Goal: Task Accomplishment & Management: Use online tool/utility

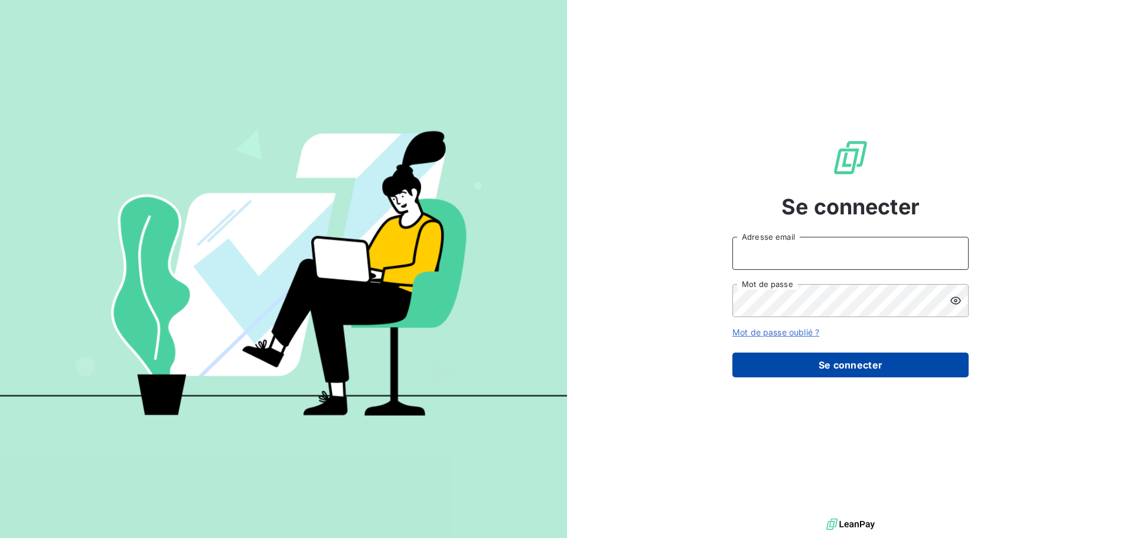
type input "[EMAIL_ADDRESS][DOMAIN_NAME]"
click at [812, 366] on button "Se connecter" at bounding box center [850, 365] width 236 height 25
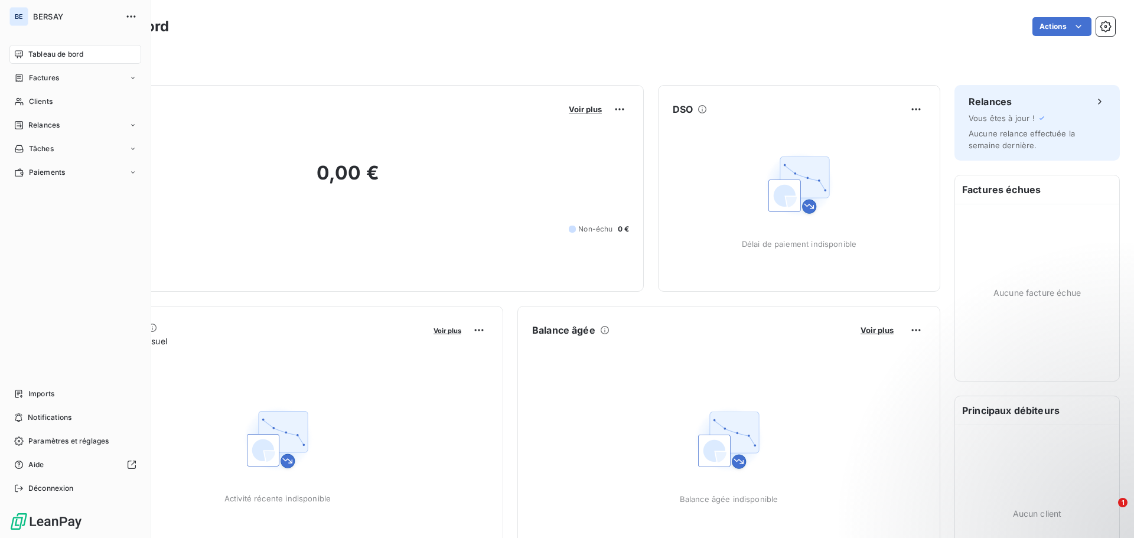
click at [26, 18] on div "BE" at bounding box center [18, 16] width 19 height 19
click at [138, 12] on button "button" at bounding box center [131, 16] width 19 height 19
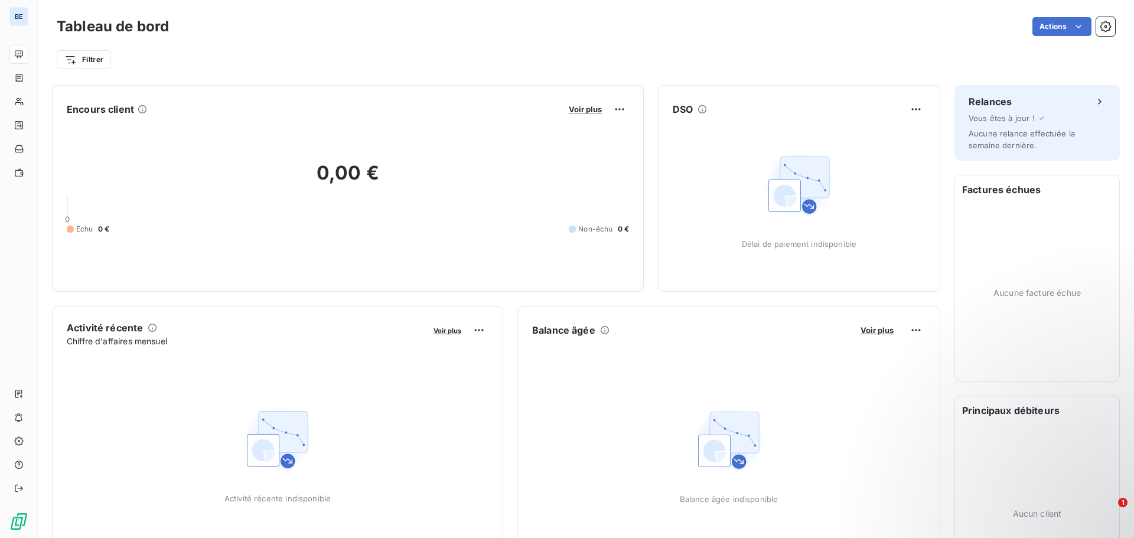
click at [407, 53] on div "Filtrer" at bounding box center [586, 59] width 1059 height 22
click at [1104, 30] on button "button" at bounding box center [1105, 26] width 19 height 19
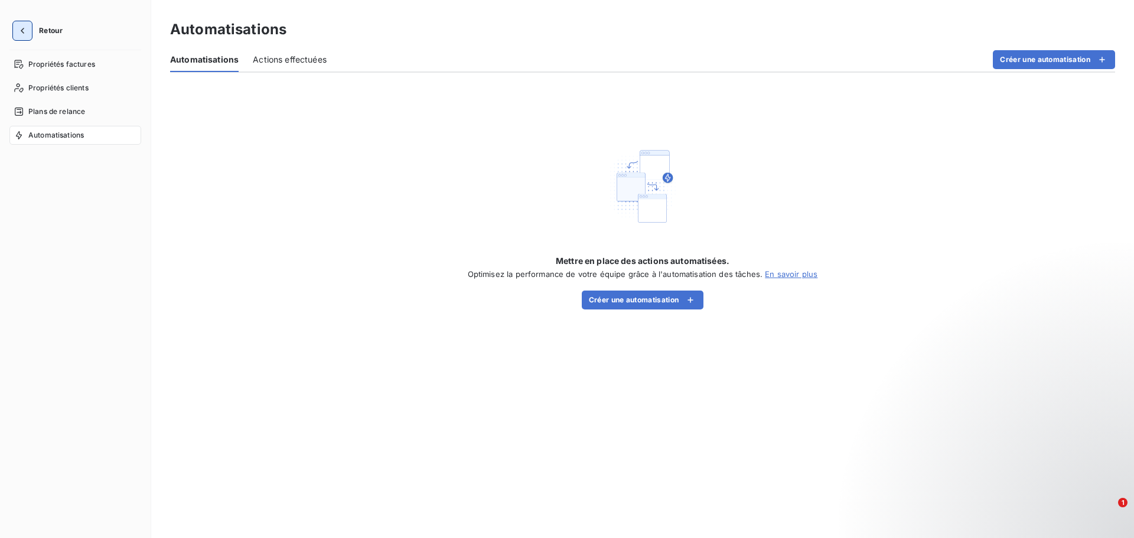
click at [18, 30] on icon "button" at bounding box center [23, 31] width 12 height 12
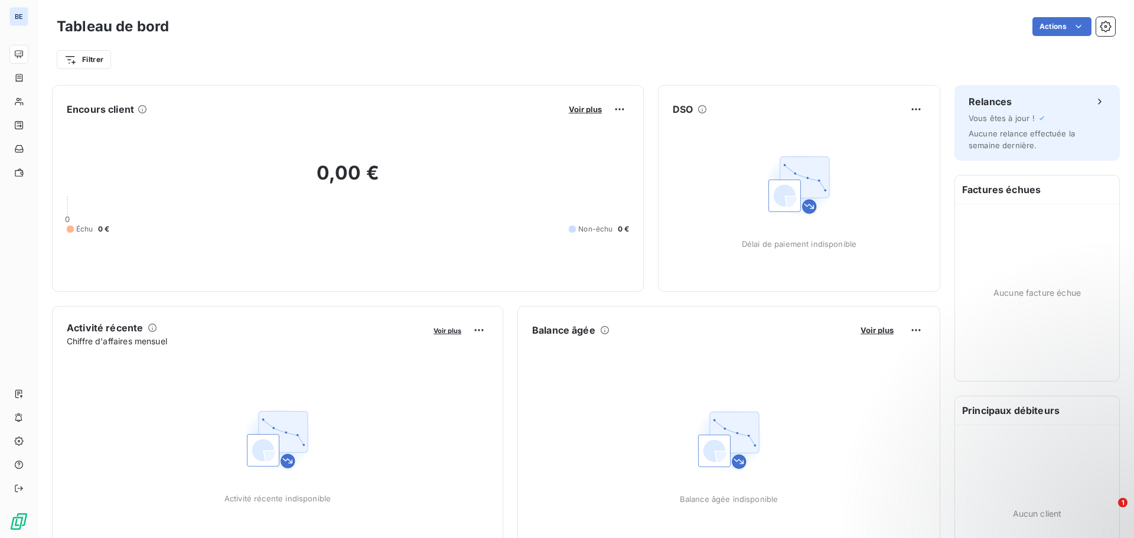
click at [277, 45] on div "Filtrer" at bounding box center [586, 55] width 1059 height 32
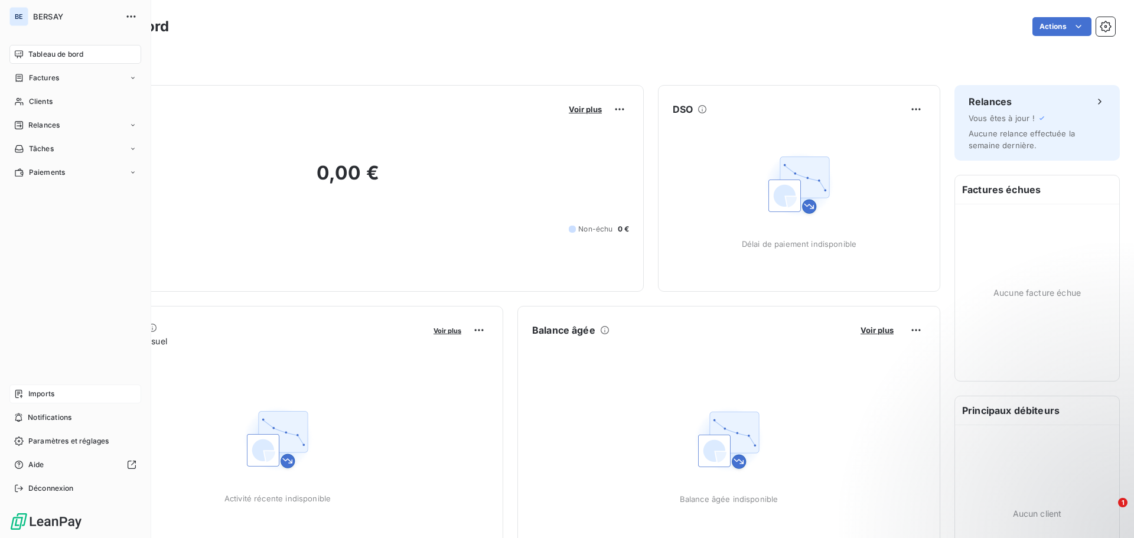
click at [56, 391] on div "Imports" at bounding box center [75, 394] width 132 height 19
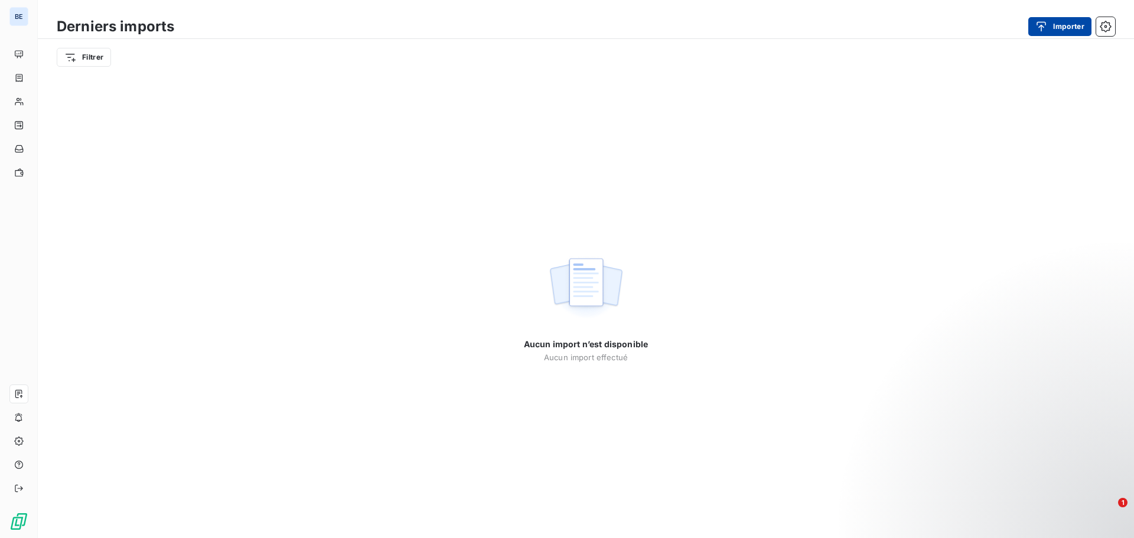
click at [1064, 27] on button "Importer" at bounding box center [1059, 26] width 63 height 19
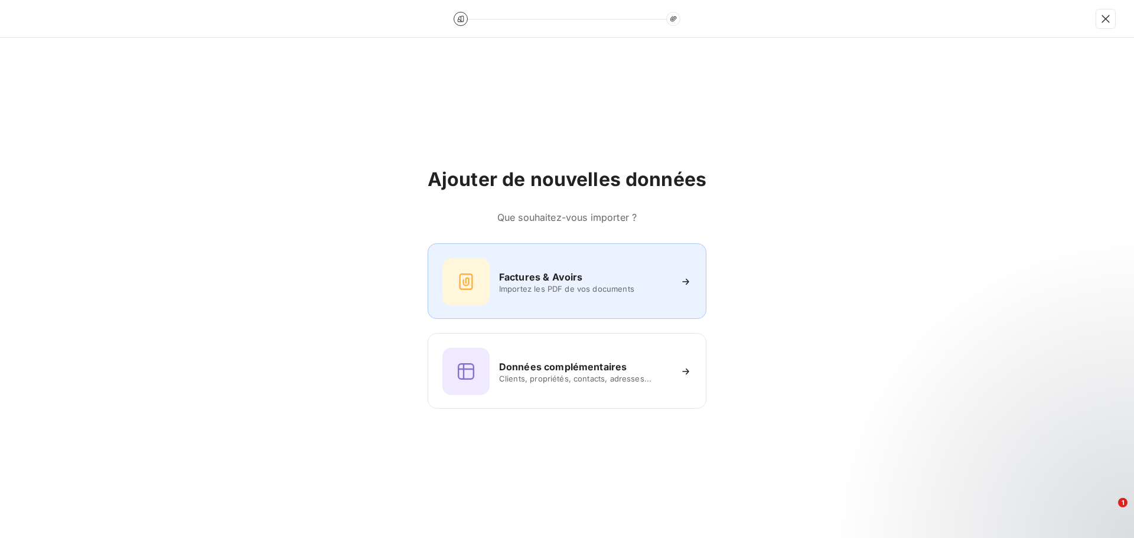
click at [513, 295] on div "Factures & Avoirs Importez les PDF de vos documents" at bounding box center [566, 281] width 249 height 47
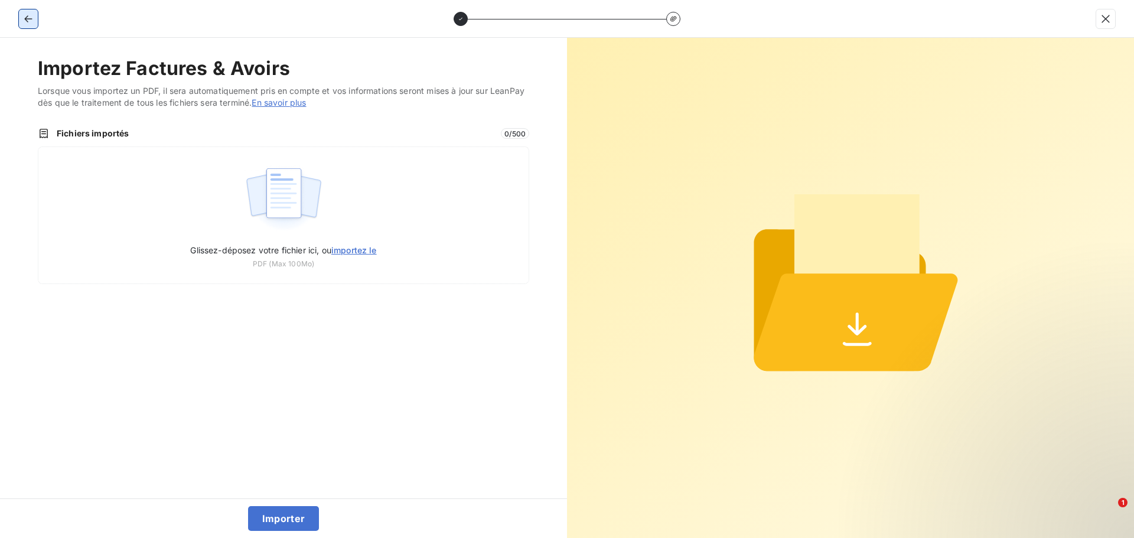
click at [27, 15] on icon "button" at bounding box center [28, 19] width 12 height 12
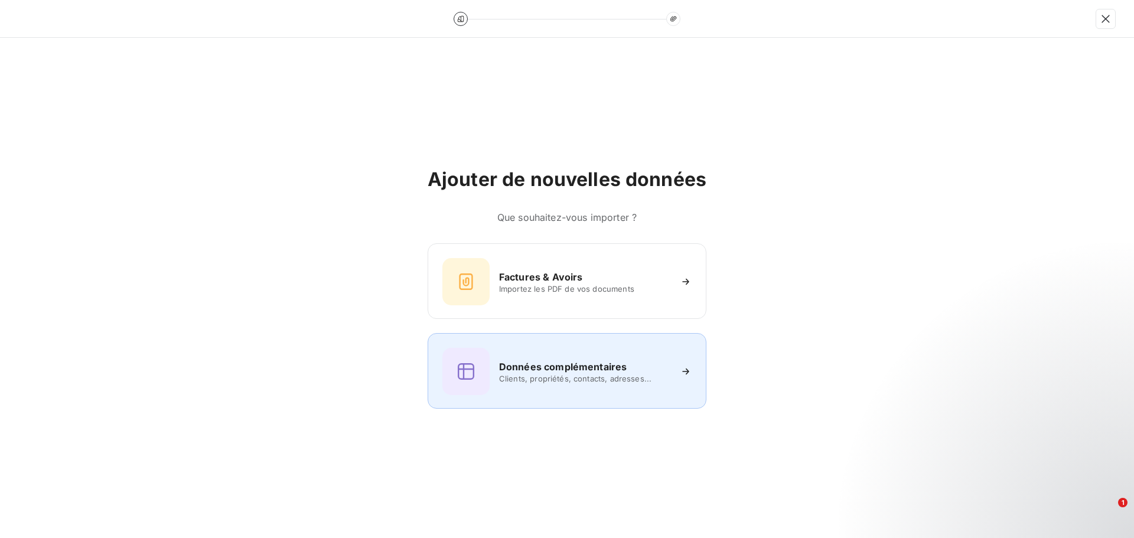
click at [566, 376] on span "Clients, propriétés, contacts, adresses..." at bounding box center [584, 378] width 171 height 9
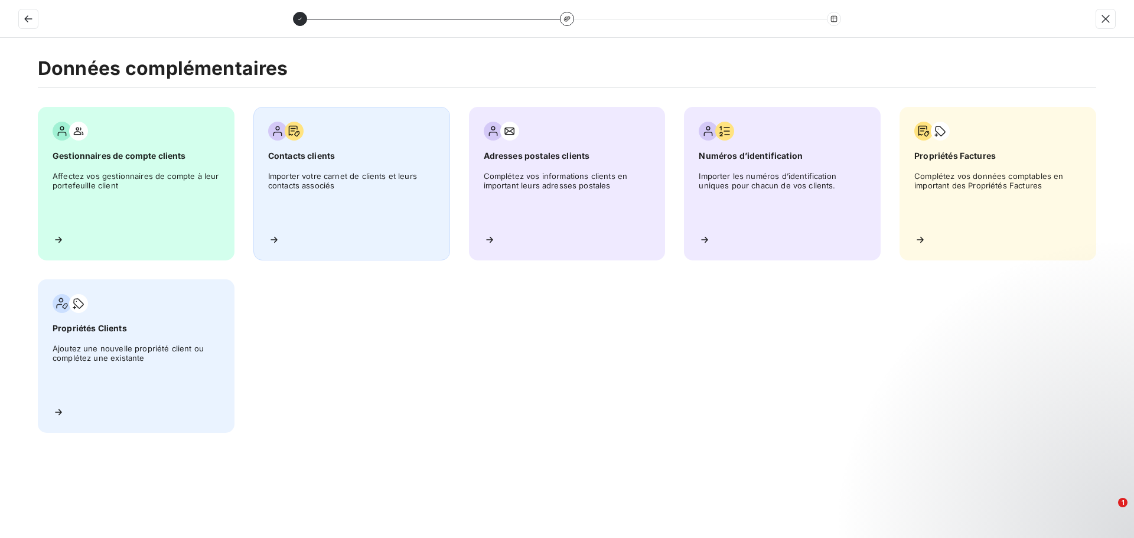
click at [317, 188] on span "Importer votre carnet de clients et leurs contacts associés" at bounding box center [351, 197] width 167 height 53
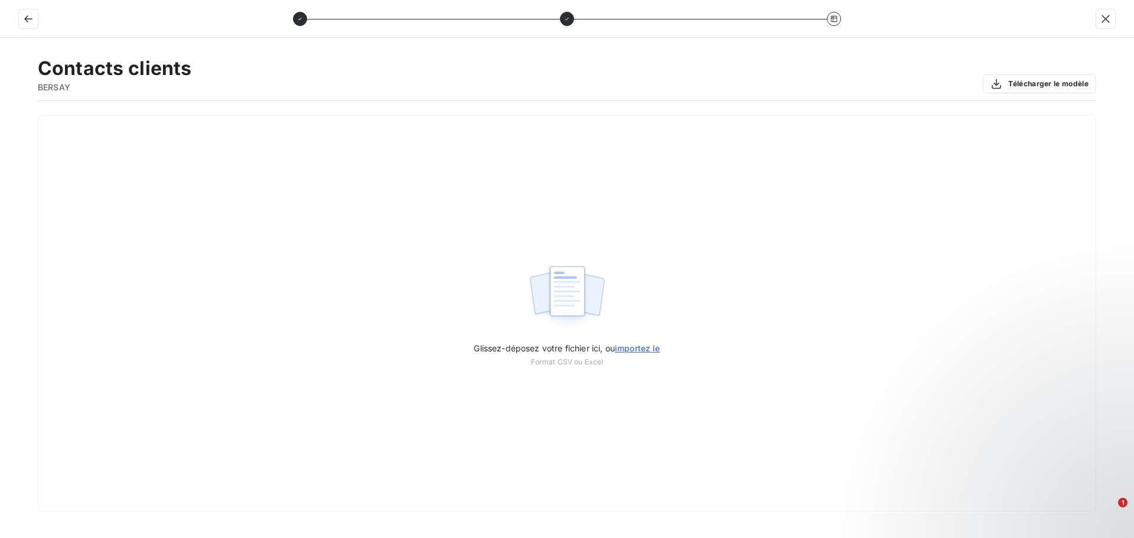
click at [1035, 100] on div "Contacts clients BERSAY Télécharger le modèle" at bounding box center [567, 79] width 1059 height 44
click at [1038, 86] on button "Télécharger le modèle" at bounding box center [1039, 83] width 113 height 19
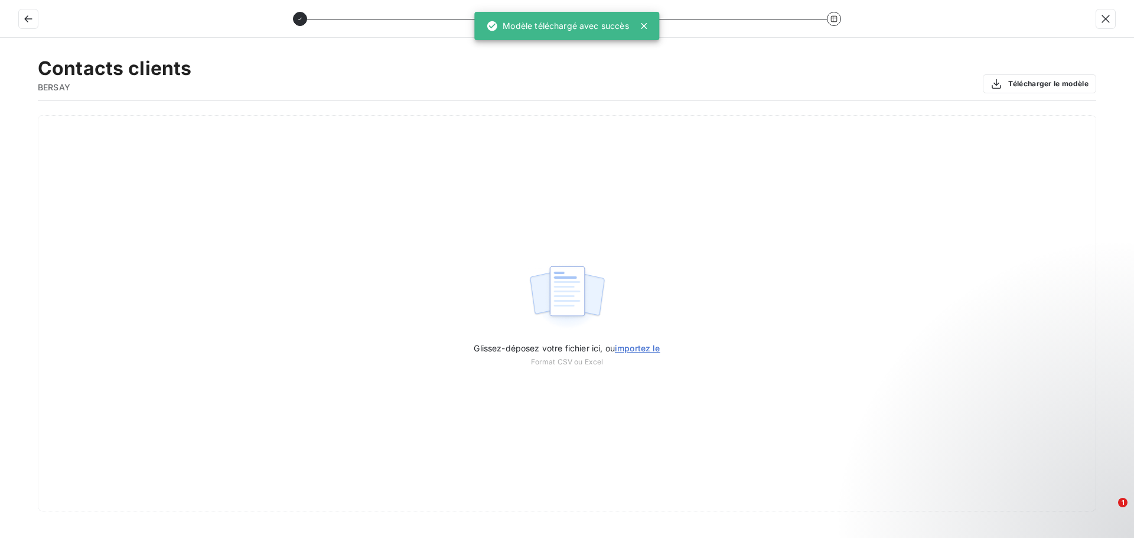
click at [643, 24] on div at bounding box center [567, 19] width 548 height 14
